Goal: Check status: Check status

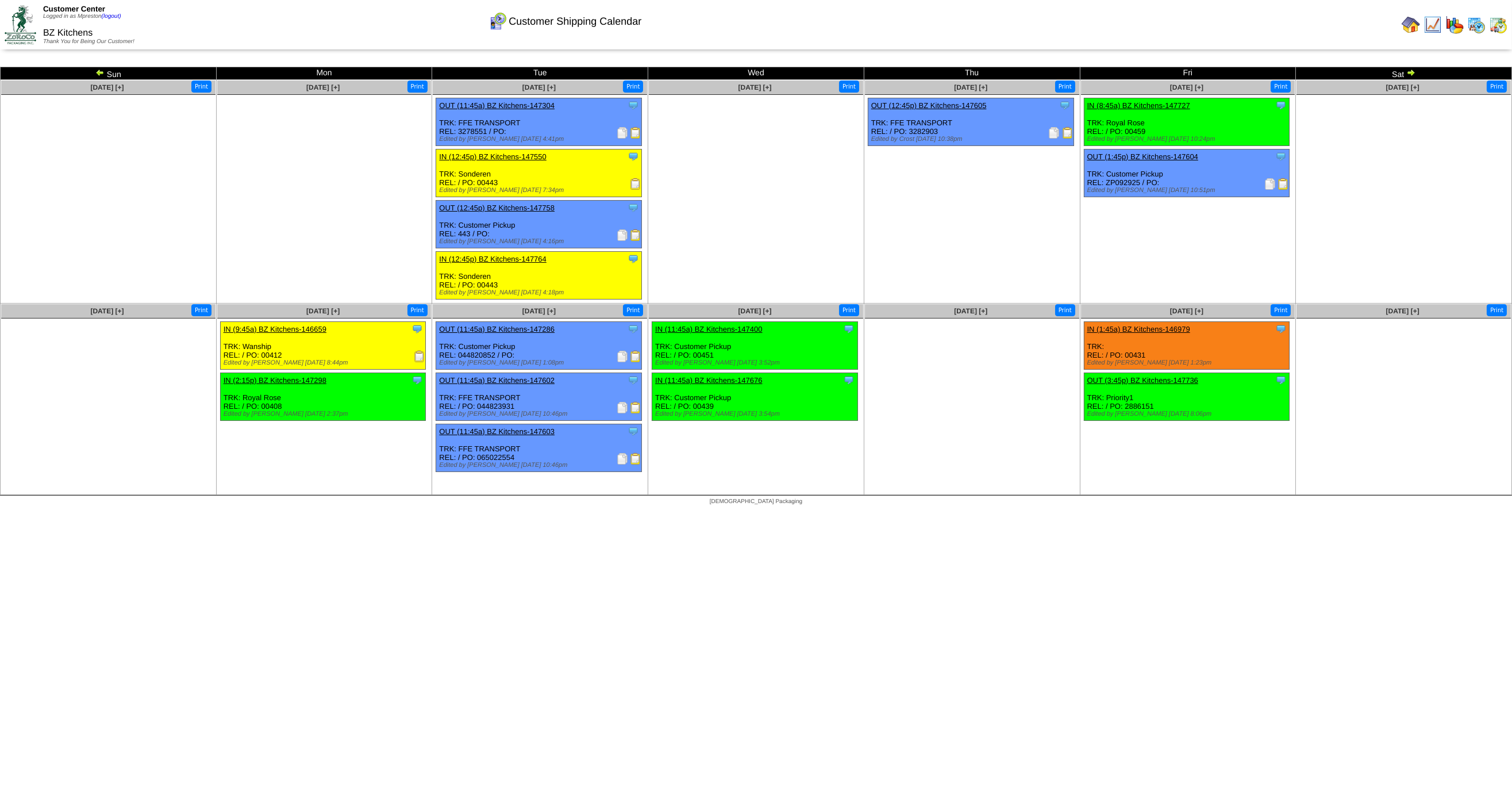
click at [96, 73] on img at bounding box center [100, 73] width 9 height 9
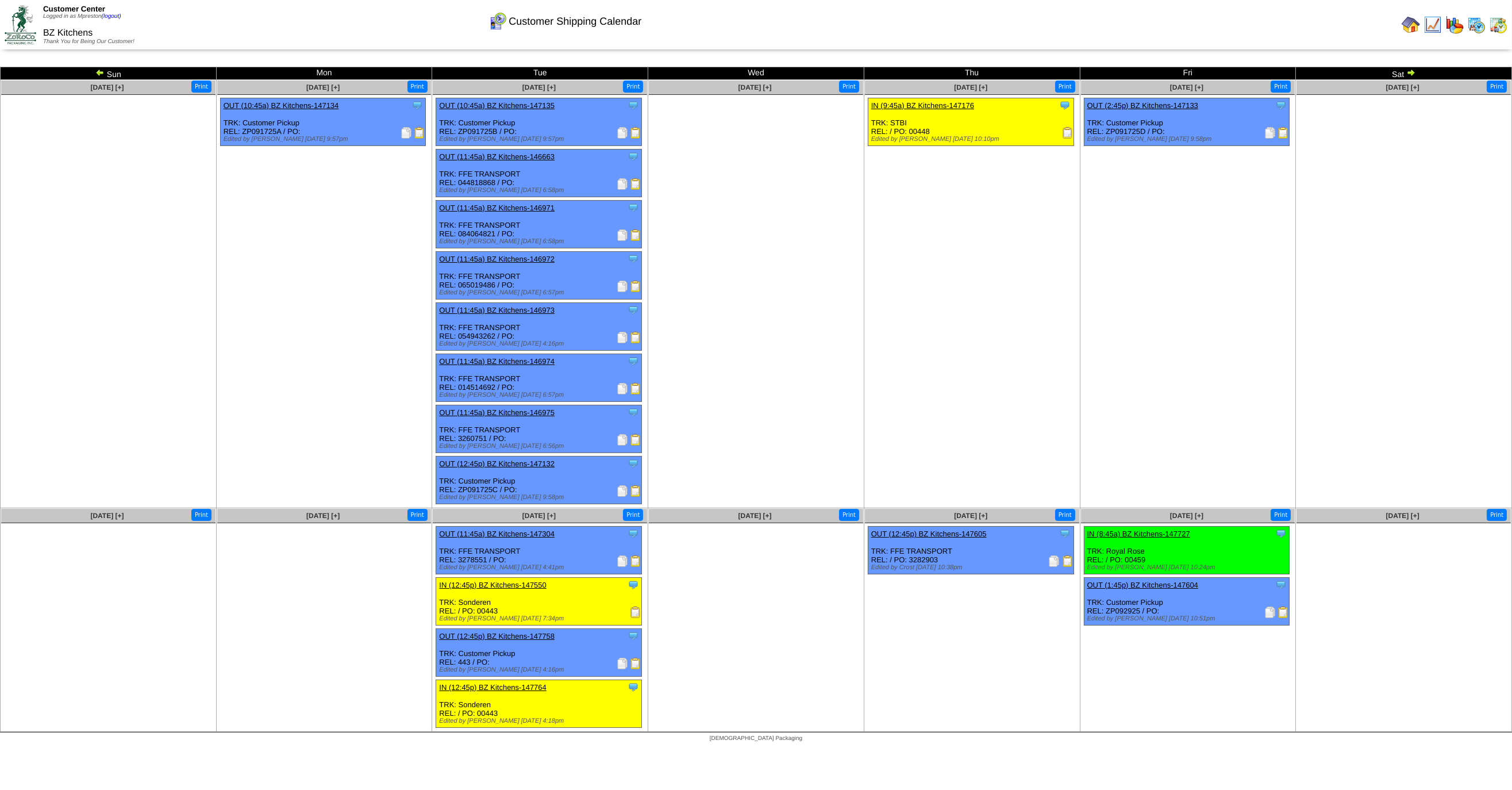
click at [99, 71] on img at bounding box center [100, 73] width 9 height 9
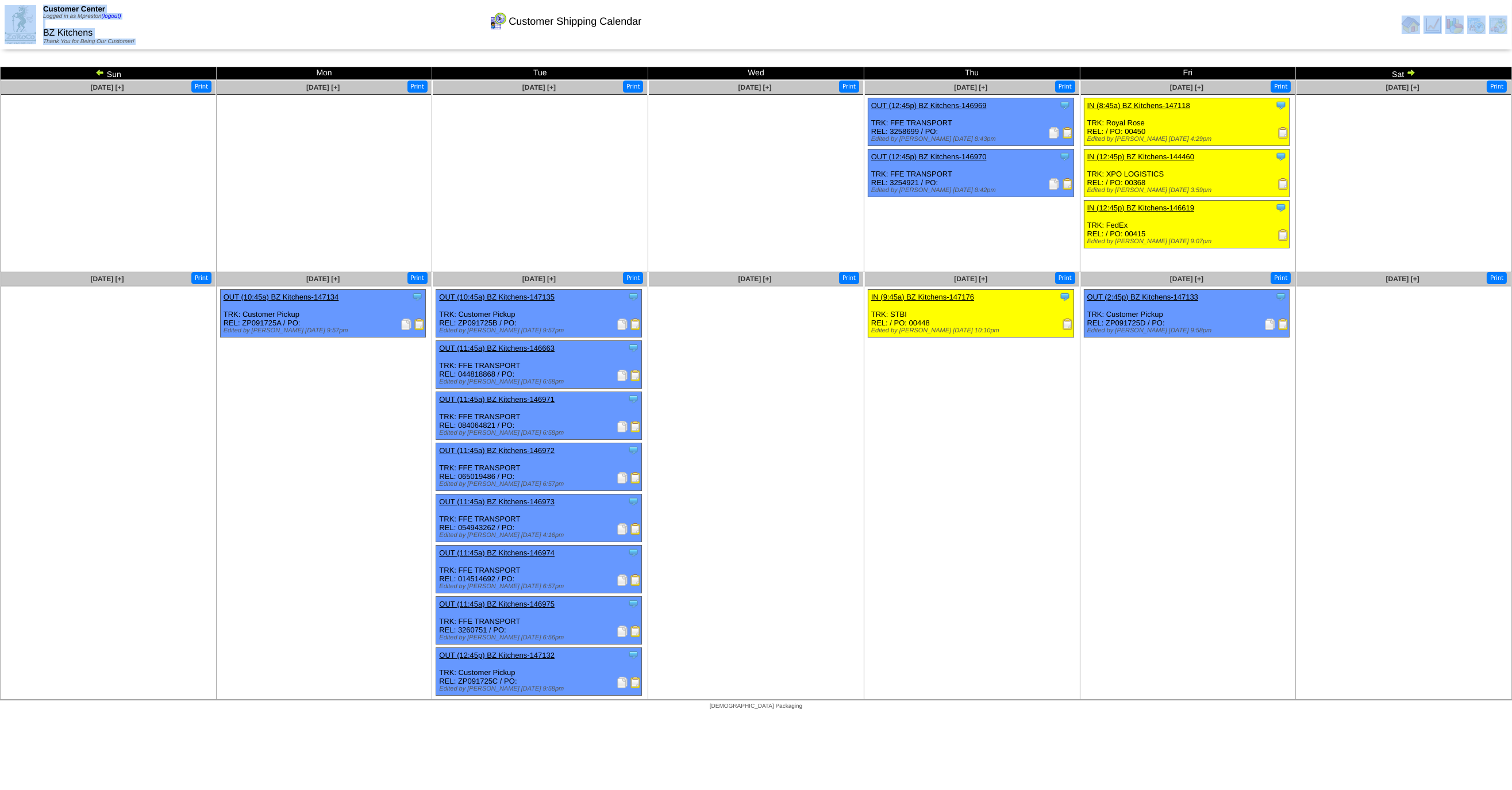
drag, startPoint x: 224, startPoint y: 45, endPoint x: 366, endPoint y: 18, distance: 144.5
click at [366, 18] on body "Customer Center Logged in as Mpreston (logout) BZ Kitchens Thank You for Being …" at bounding box center [756, 358] width 1512 height 716
click at [1408, 74] on img at bounding box center [1411, 73] width 9 height 9
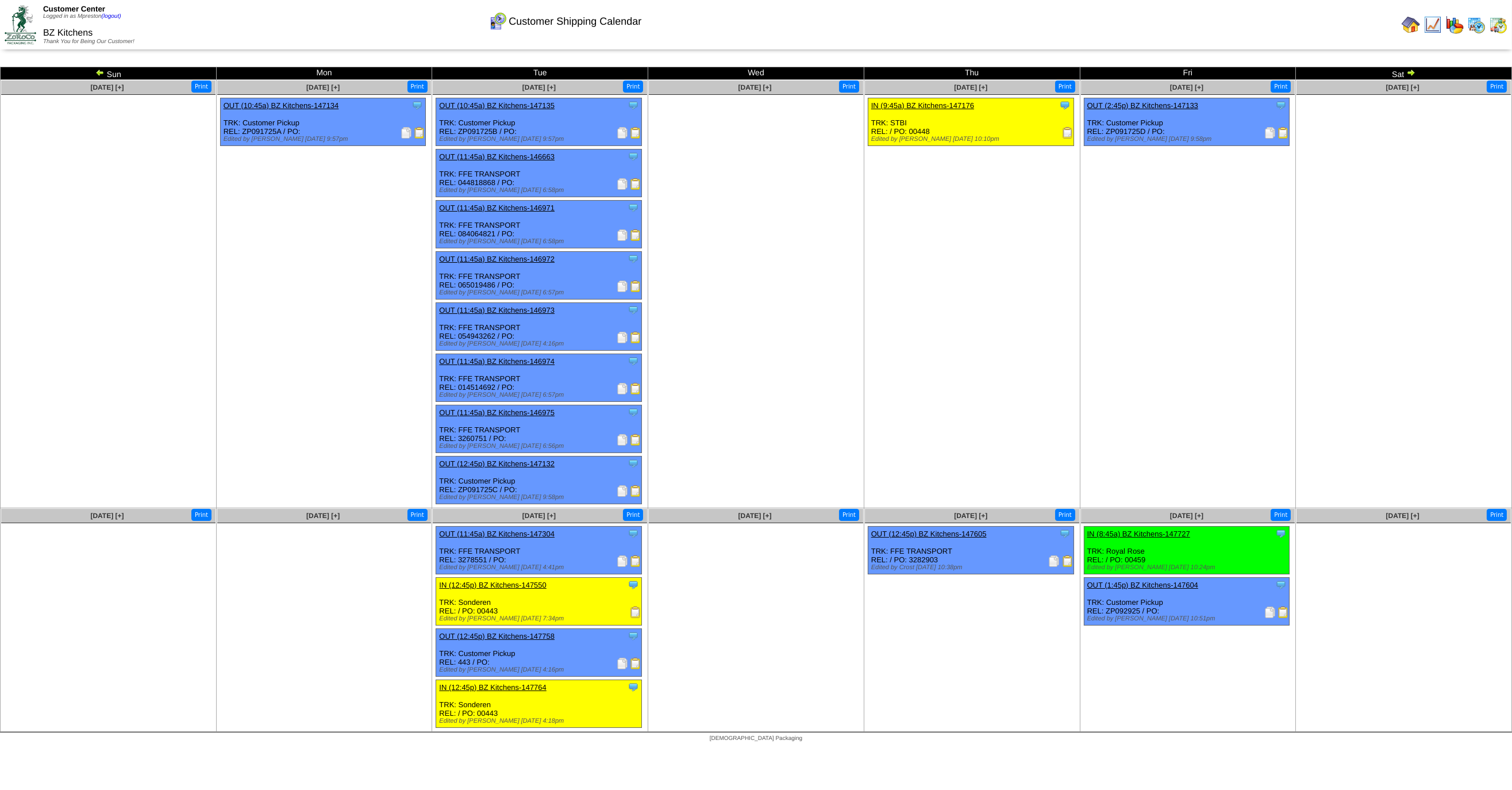
click at [1411, 70] on img at bounding box center [1411, 73] width 9 height 9
